Goal: Find specific page/section: Find specific page/section

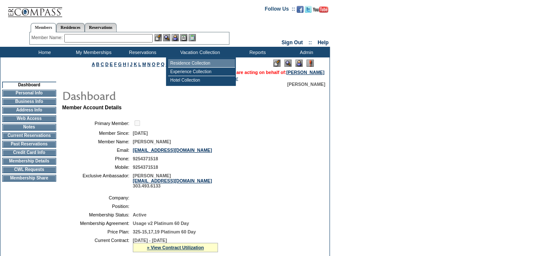
click at [202, 62] on td "Residence Collection" at bounding box center [201, 63] width 67 height 9
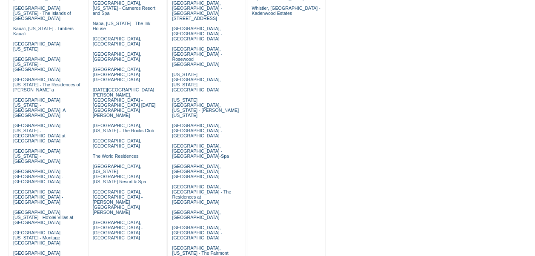
scroll to position [313, 0]
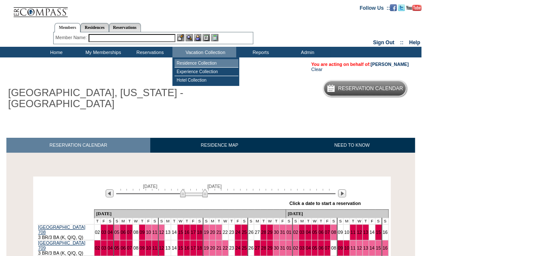
click at [201, 63] on td "Residence Collection" at bounding box center [206, 63] width 64 height 9
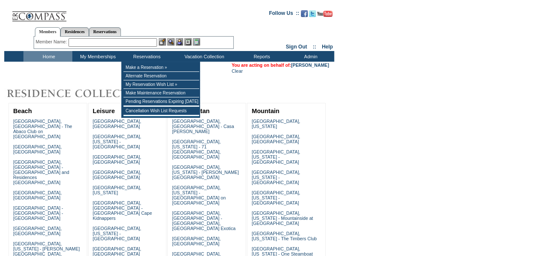
click at [131, 43] on input "text" at bounding box center [112, 42] width 88 height 9
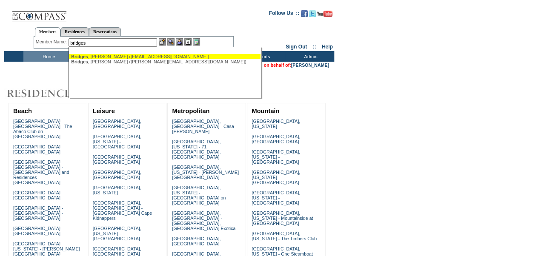
click at [137, 57] on div "Bridges , Betsy (betsyb@redcar.com)" at bounding box center [164, 56] width 187 height 5
type input "Bridges, Betsy (betsyb@redcar.com)"
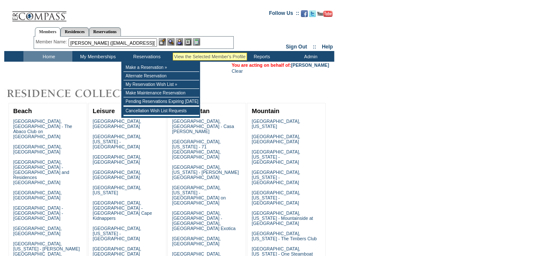
click at [173, 42] on img at bounding box center [170, 41] width 7 height 7
